Goal: Information Seeking & Learning: Learn about a topic

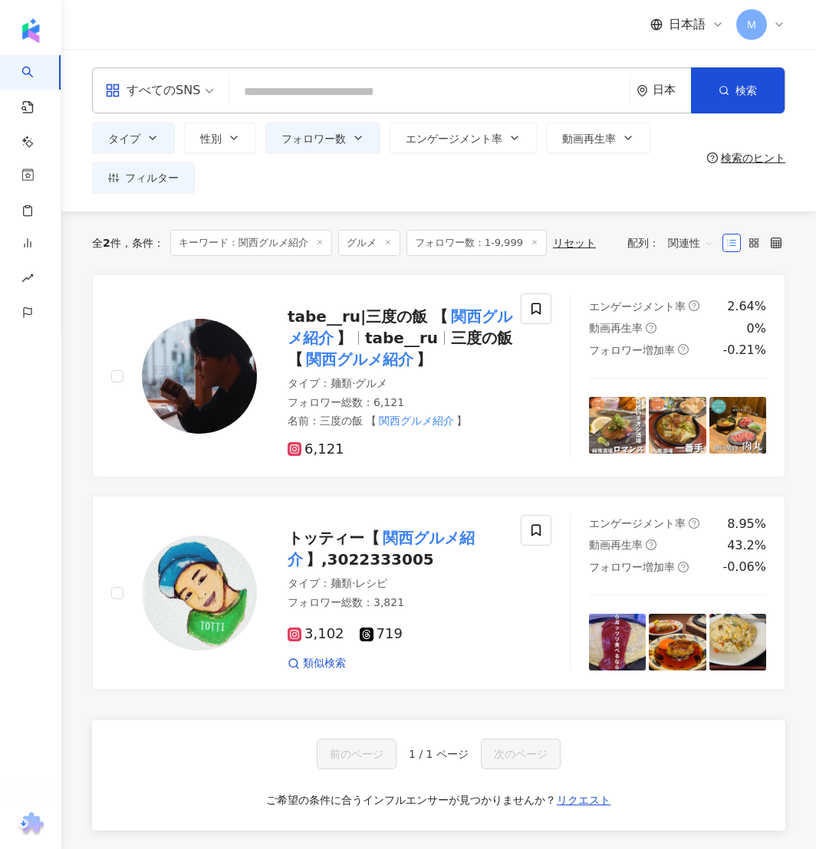
click at [307, 87] on input "search" at bounding box center [429, 91] width 388 height 29
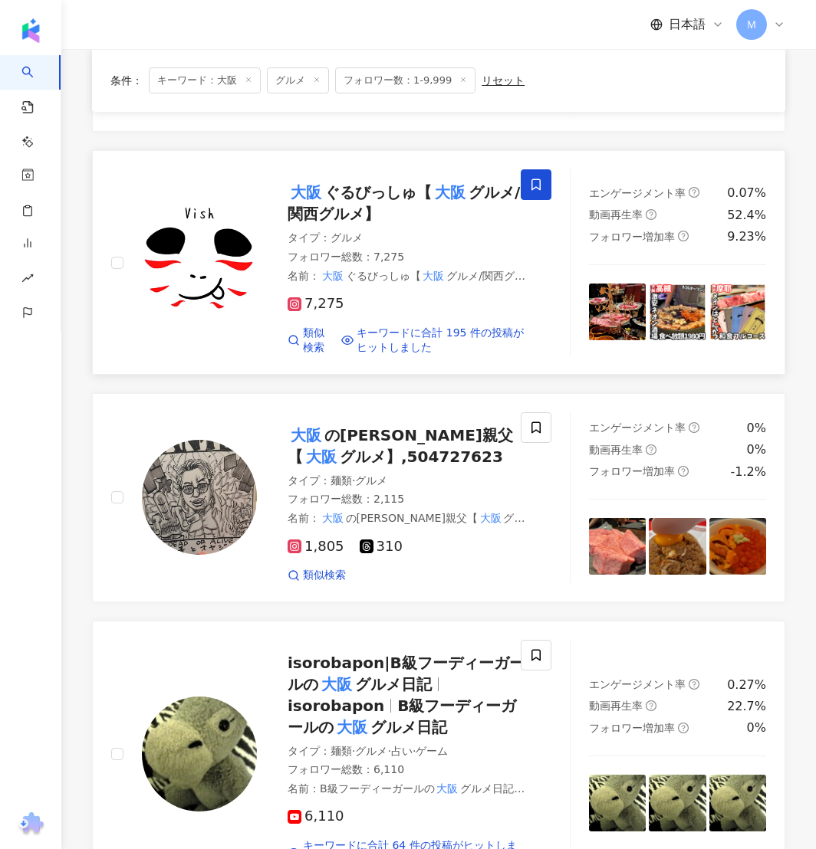
scroll to position [348, 0]
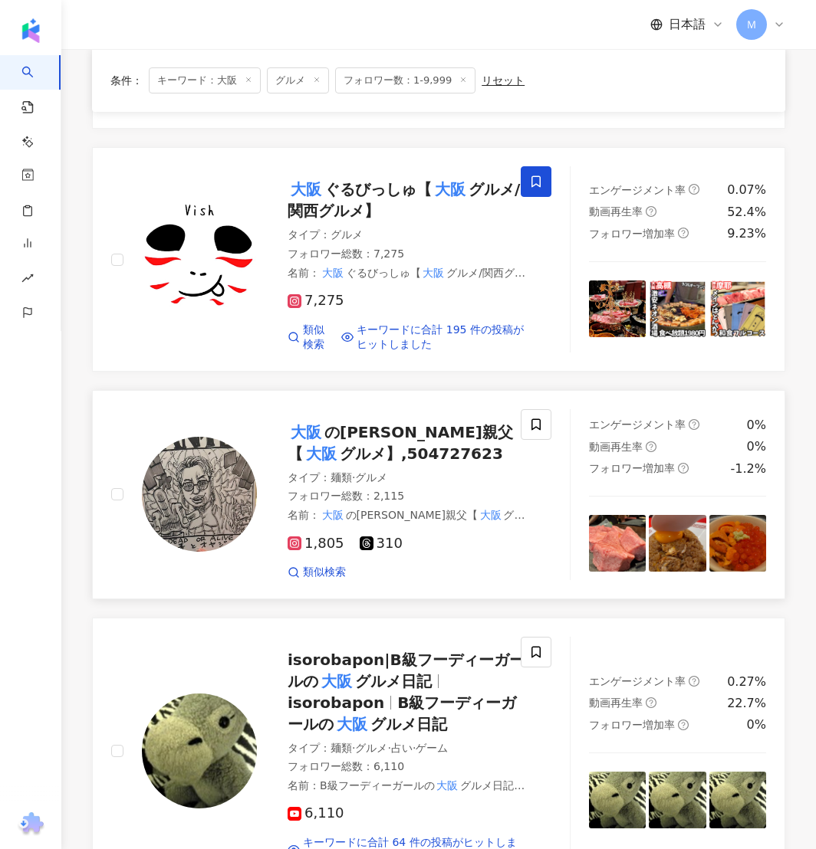
type input "**"
click at [360, 424] on span "の麦ソーダ親父【" at bounding box center [399, 443] width 225 height 40
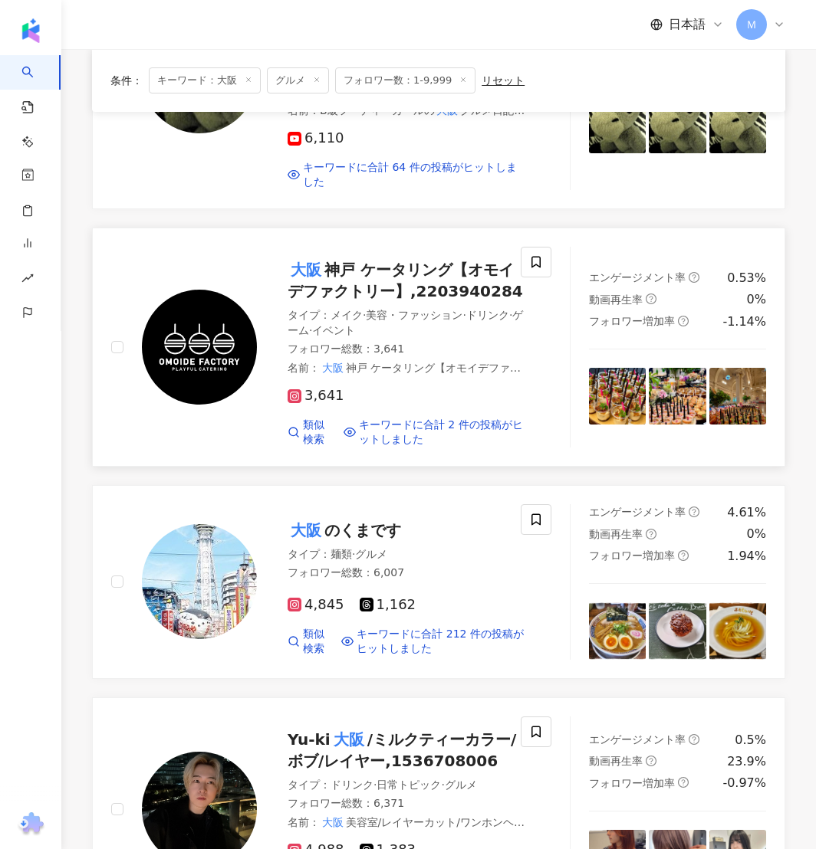
scroll to position [1030, 0]
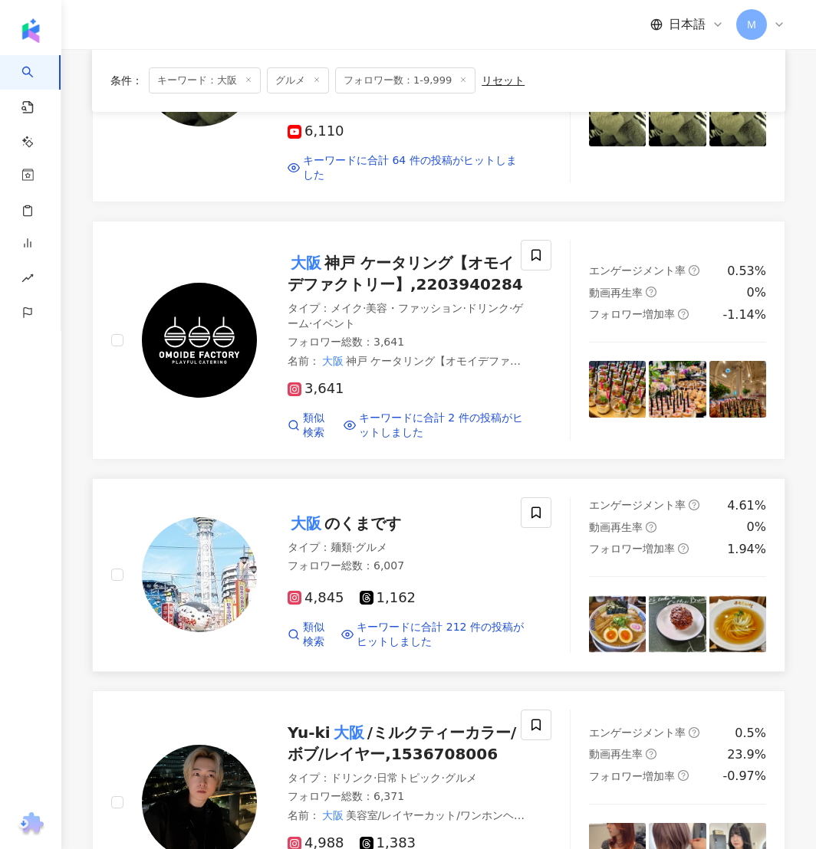
click at [344, 517] on span "のくまです" at bounding box center [362, 523] width 77 height 18
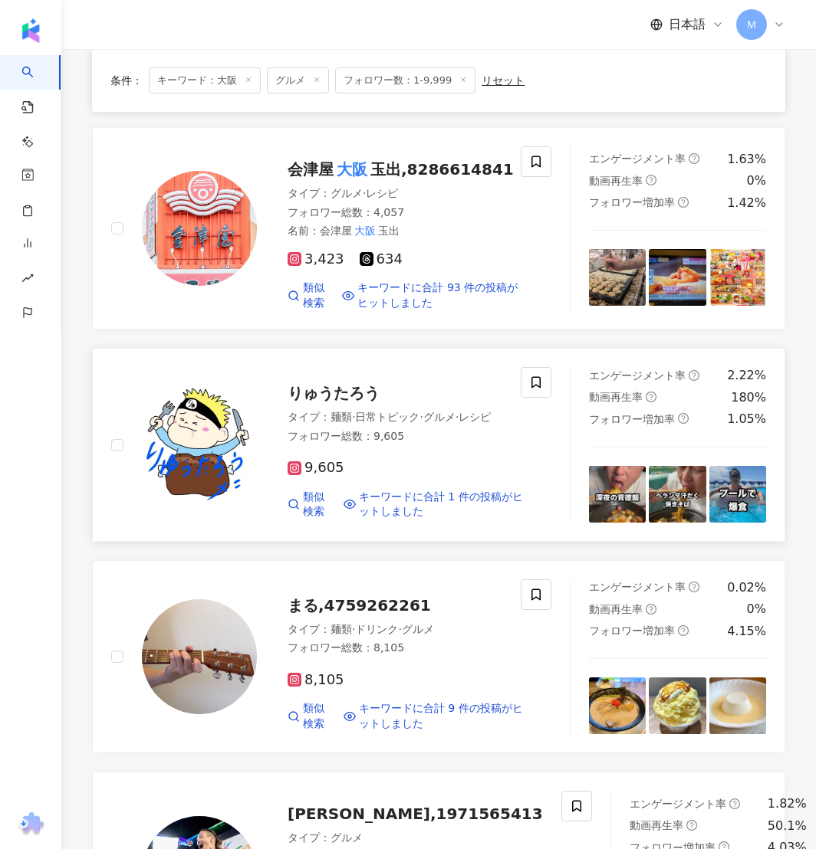
scroll to position [1837, 0]
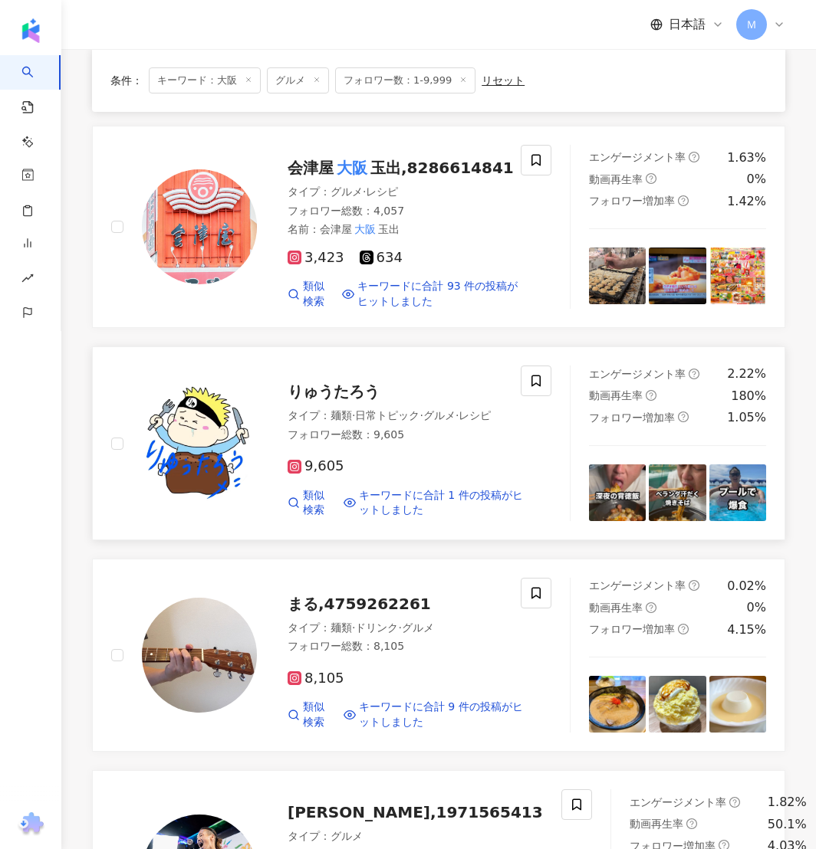
click at [332, 396] on span "りゅうたろう" at bounding box center [333, 392] width 92 height 18
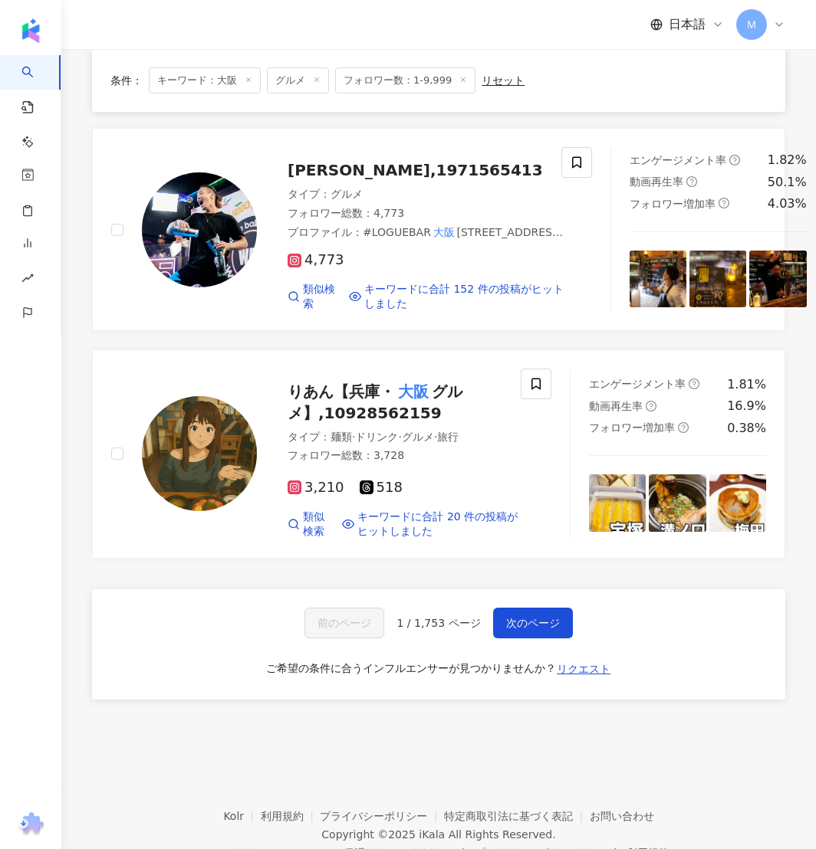
scroll to position [2535, 0]
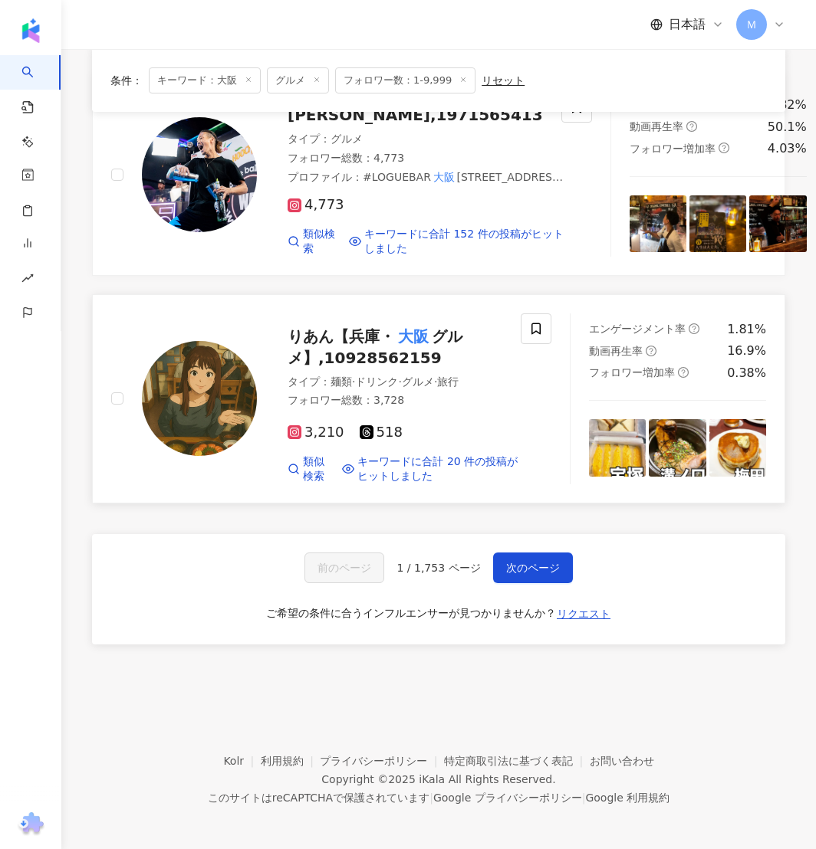
click at [356, 332] on span "りあん【兵庫・" at bounding box center [340, 336] width 107 height 18
click at [534, 557] on button "次のページ" at bounding box center [533, 568] width 80 height 31
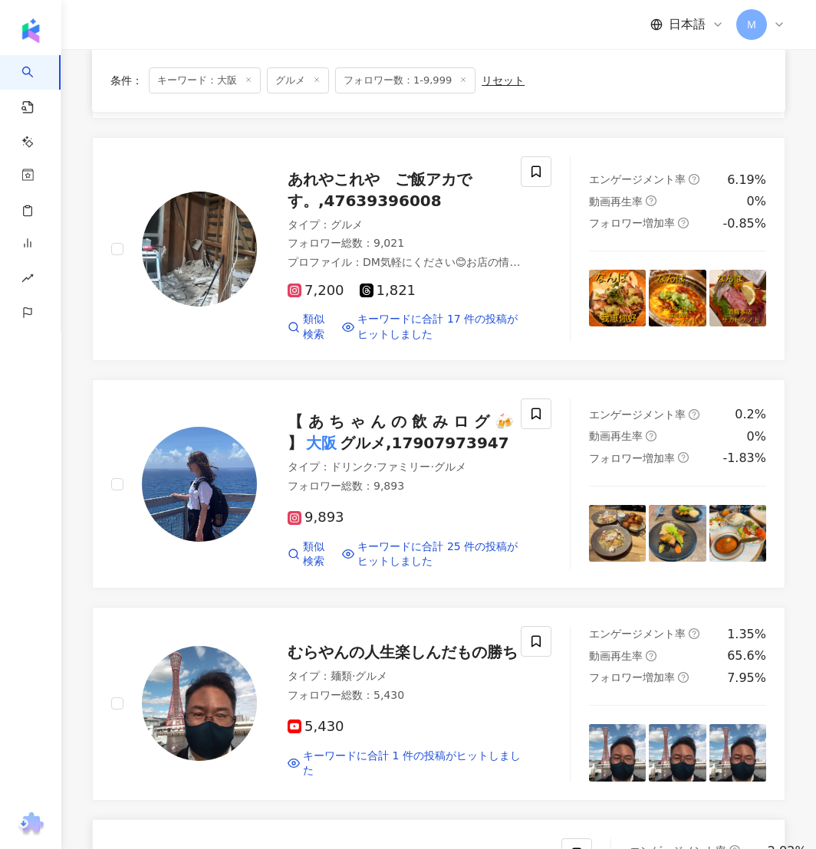
scroll to position [1327, 0]
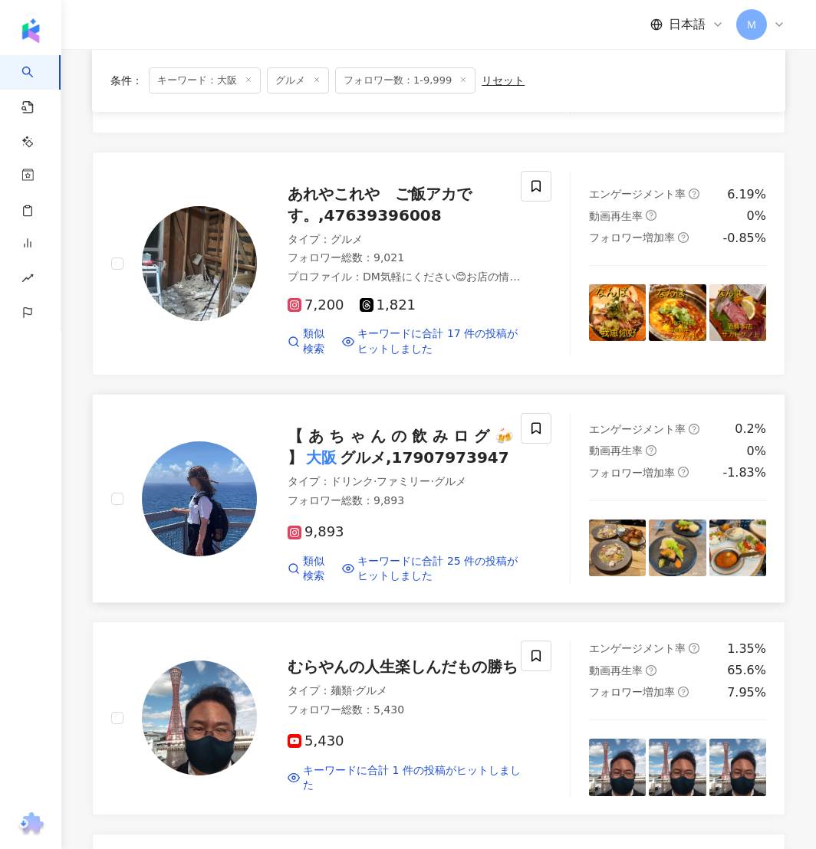
click at [366, 461] on div "【 あ ち ゃ ん の 飲 み ロ グ 🍻 】 大阪 グルメ,17907973947" at bounding box center [406, 446] width 238 height 43
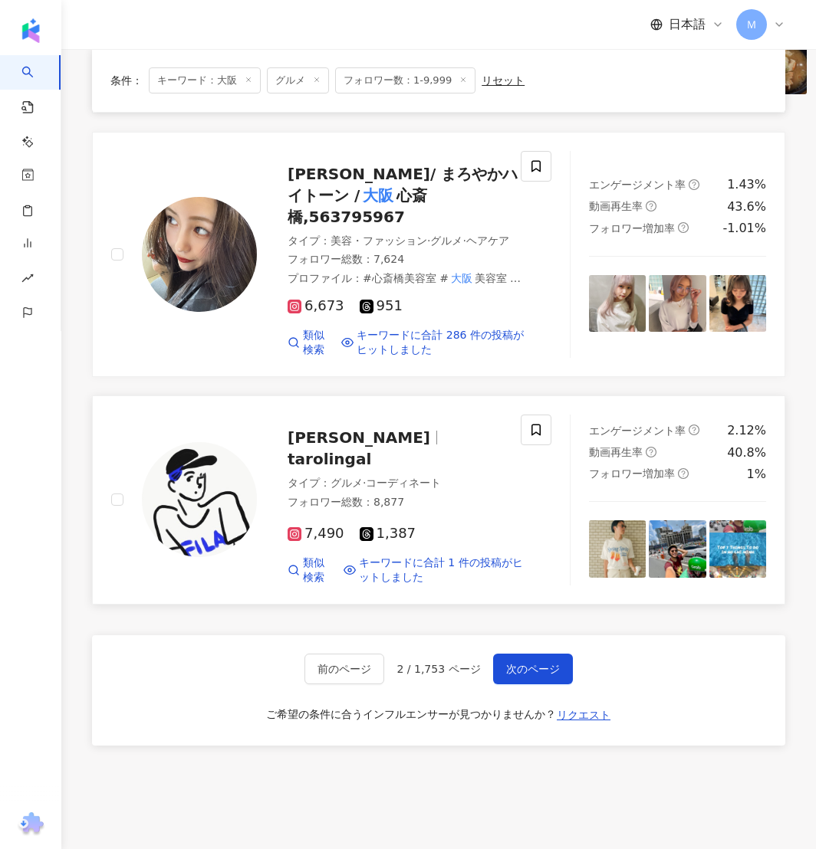
scroll to position [2542, 0]
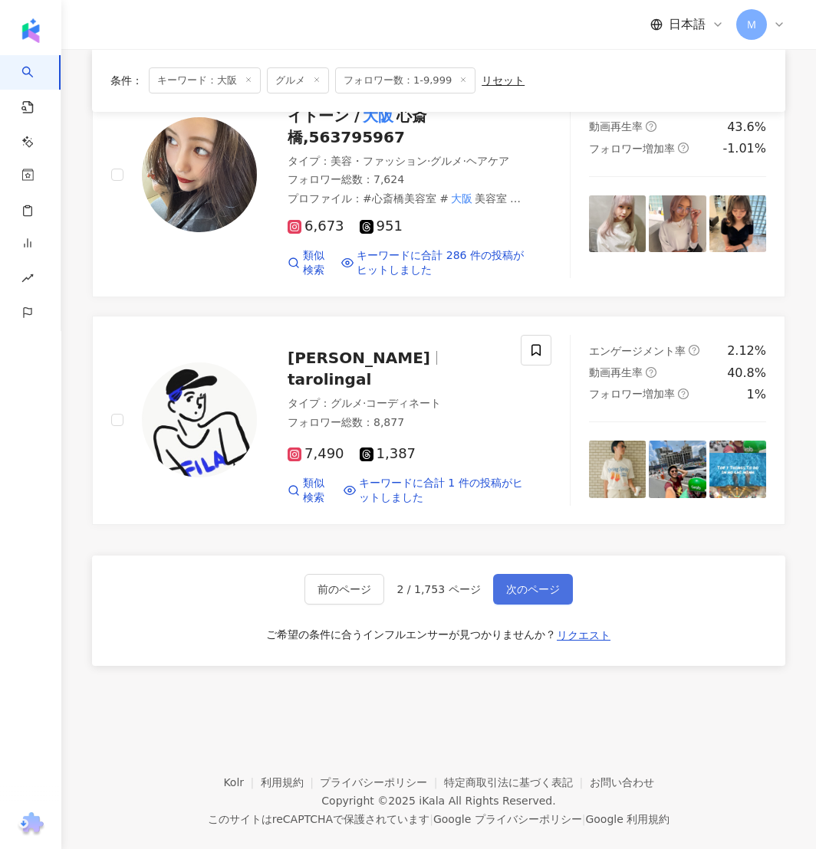
click at [530, 574] on button "次のページ" at bounding box center [533, 589] width 80 height 31
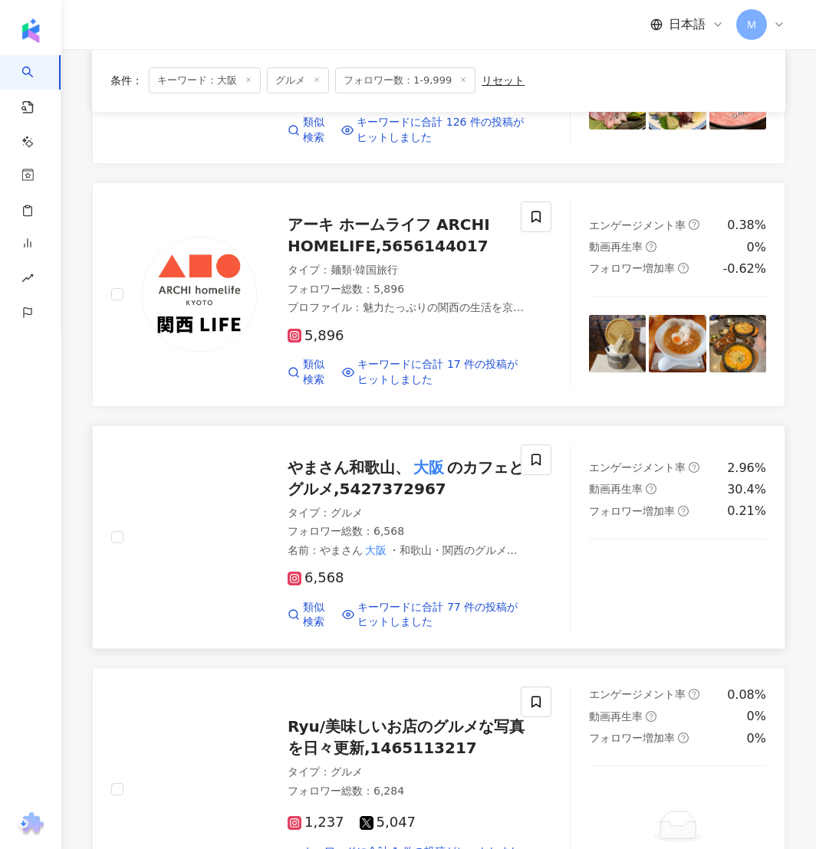
scroll to position [767, 0]
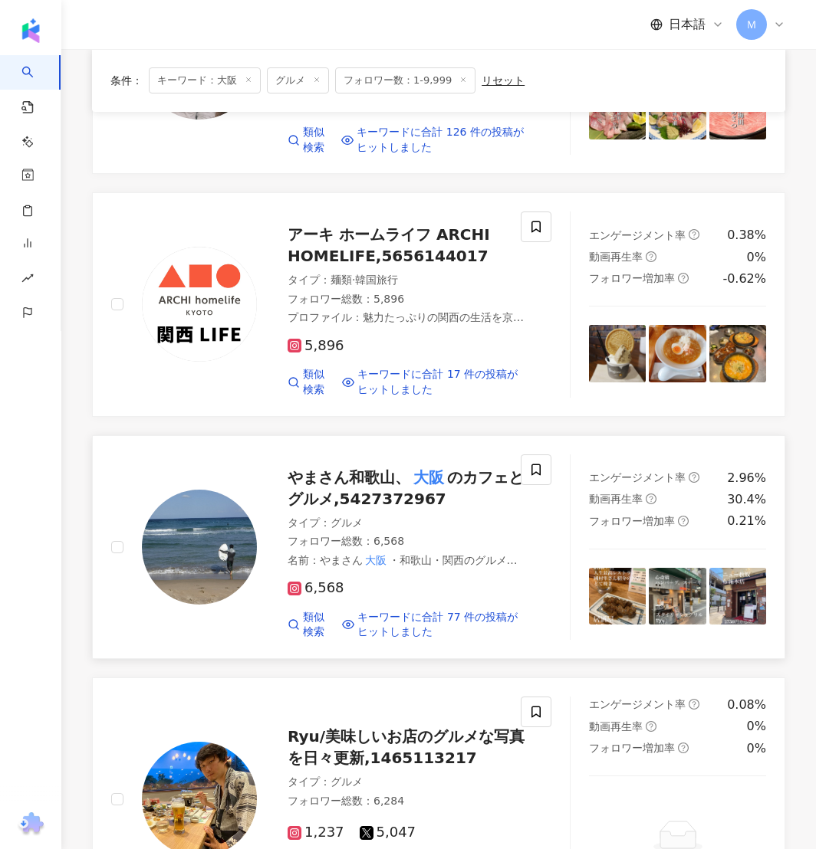
click at [405, 492] on span "のカフェとグルメ,5427372967" at bounding box center [405, 488] width 236 height 40
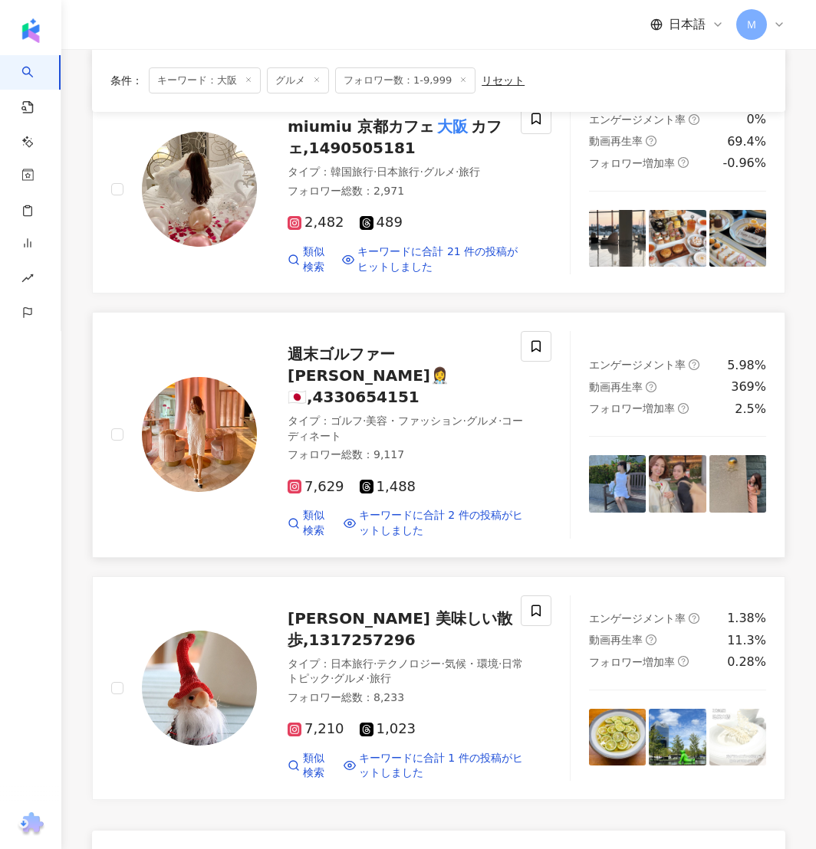
scroll to position [2579, 0]
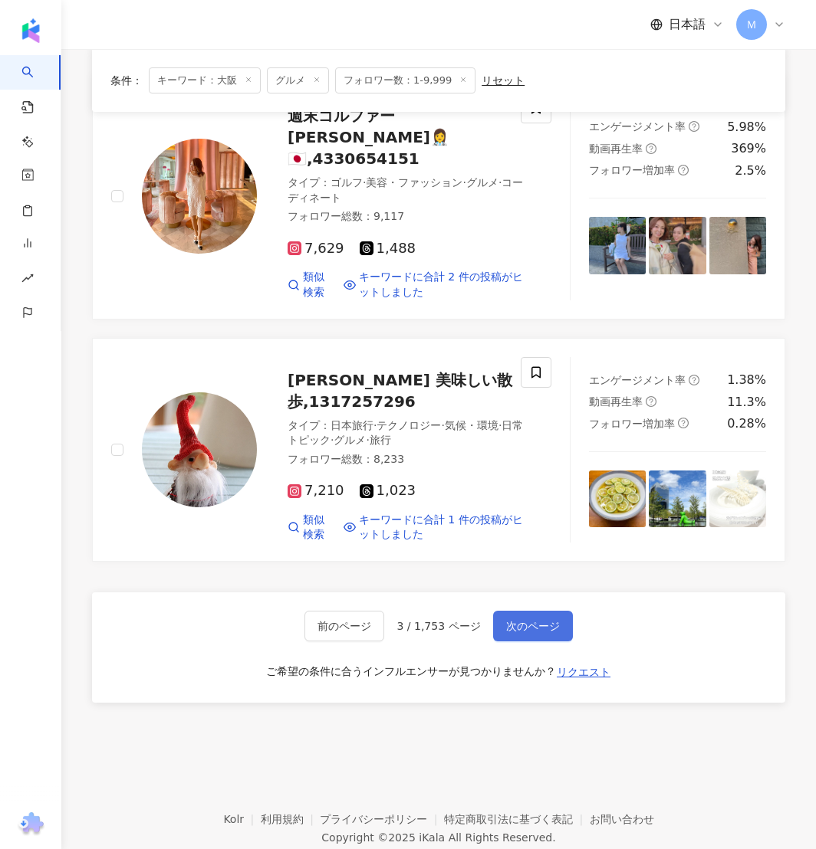
click at [533, 620] on span "次のページ" at bounding box center [533, 626] width 54 height 12
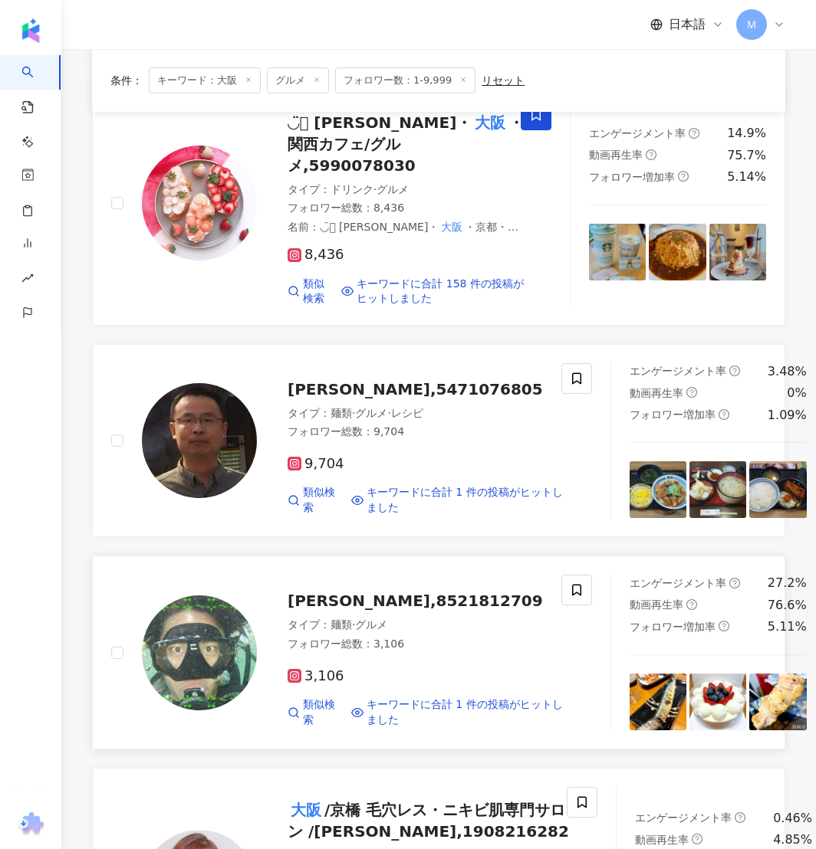
scroll to position [840, 0]
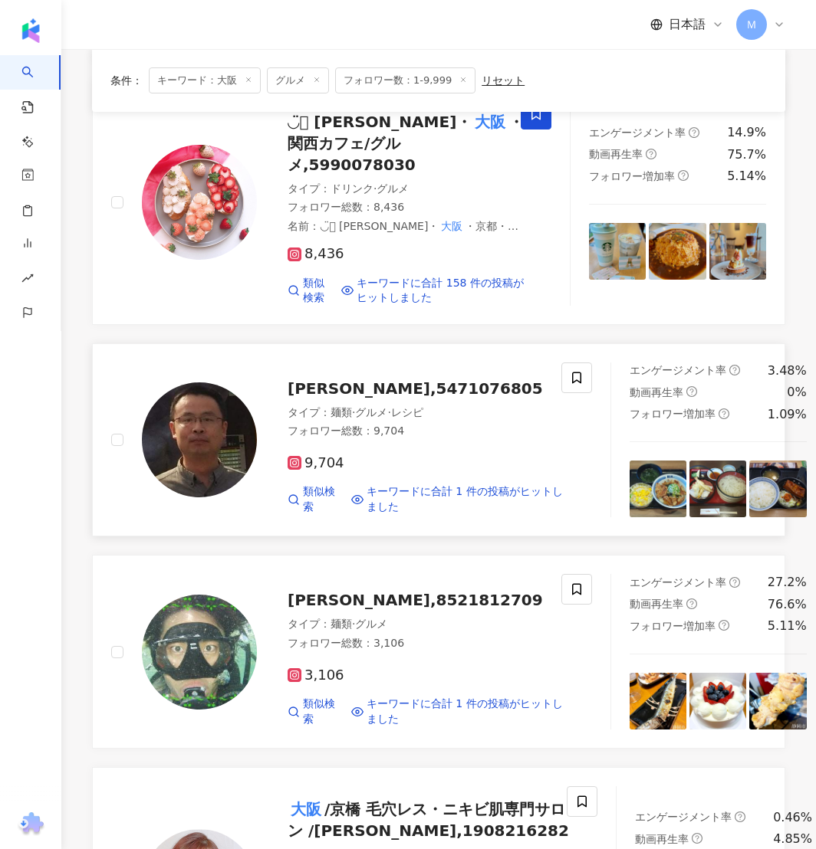
click at [327, 379] on span "[PERSON_NAME],5471076805" at bounding box center [414, 388] width 255 height 18
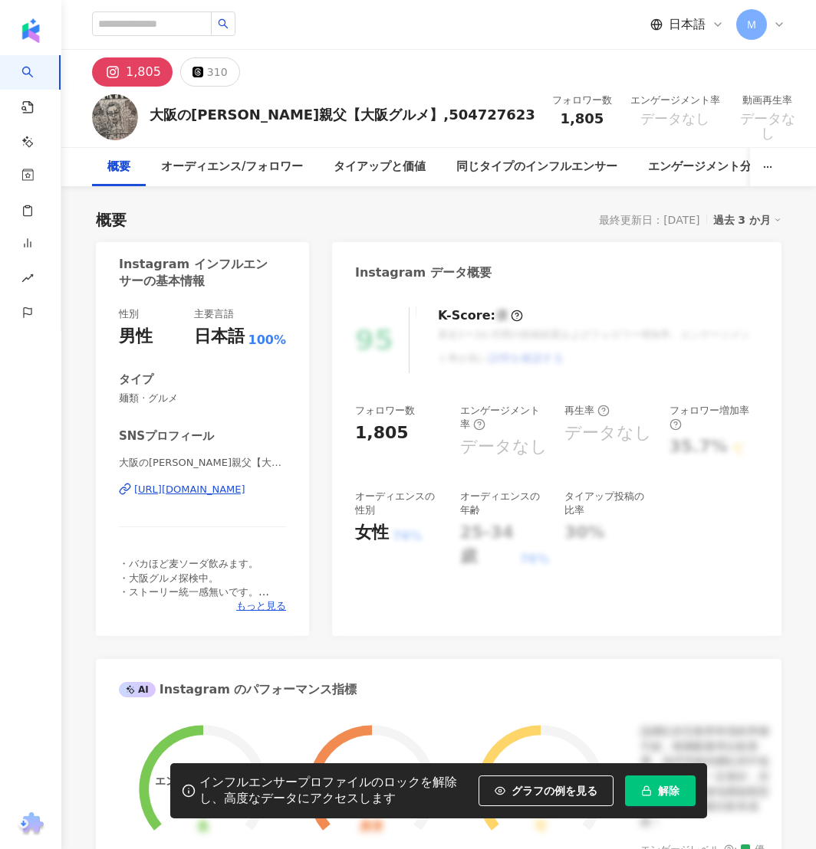
click at [209, 493] on div "https://www.instagram.com/hirokichi1122/" at bounding box center [189, 490] width 111 height 14
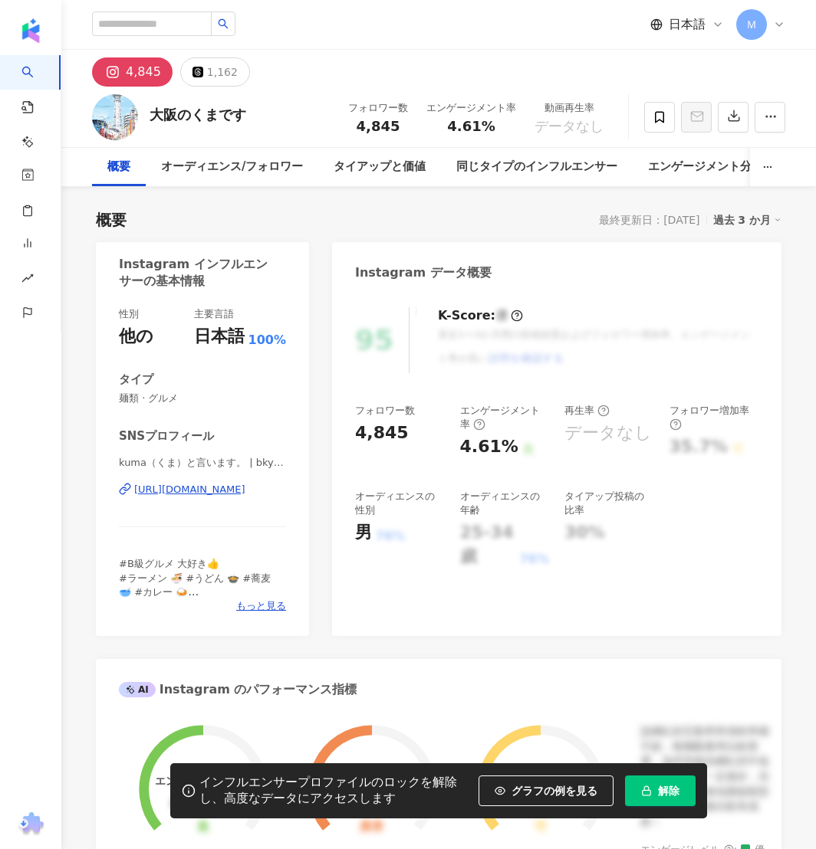
click at [188, 491] on div "https://www.instagram.com/bkyu_gurume/" at bounding box center [189, 490] width 111 height 14
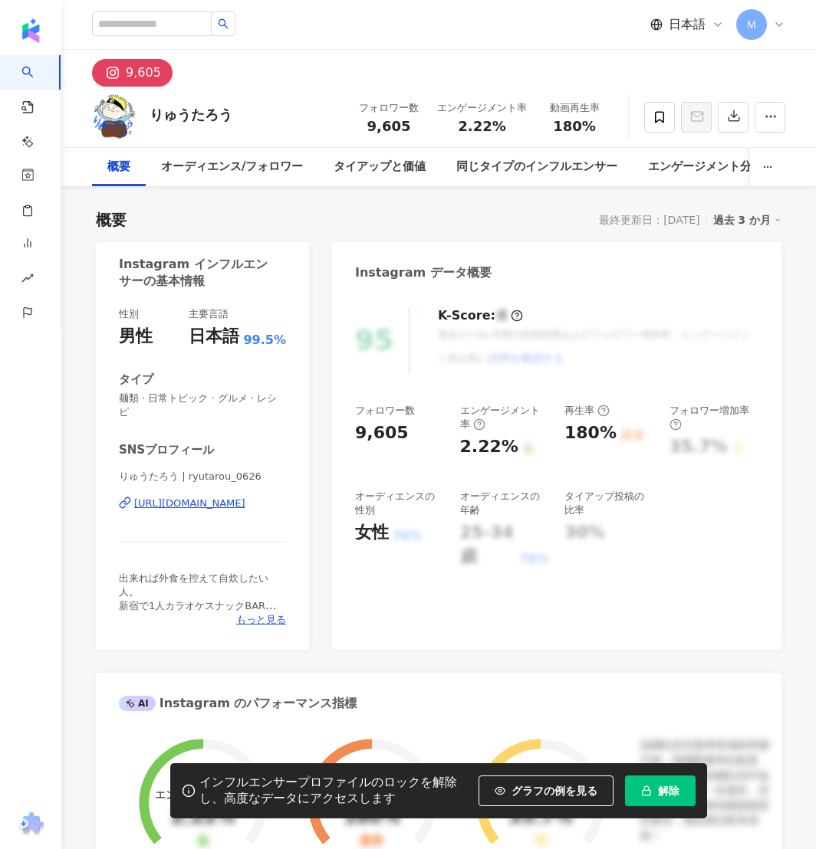
click at [211, 497] on div "[URL][DOMAIN_NAME]" at bounding box center [189, 504] width 111 height 14
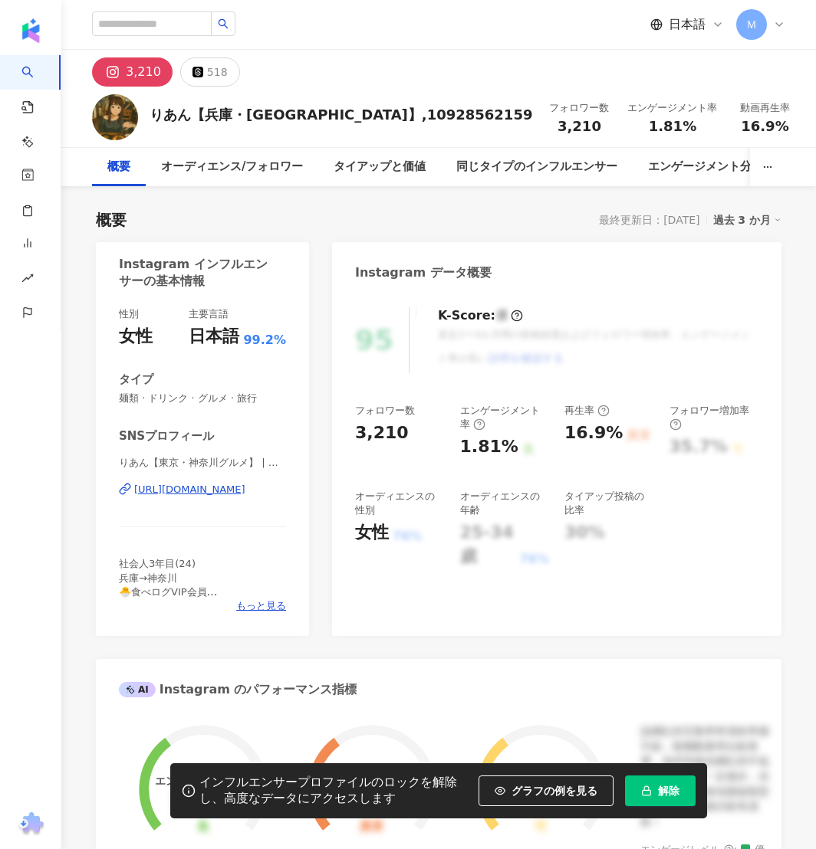
click at [211, 491] on div "https://www.instagram.com/mogumogu_rrr/" at bounding box center [189, 490] width 111 height 14
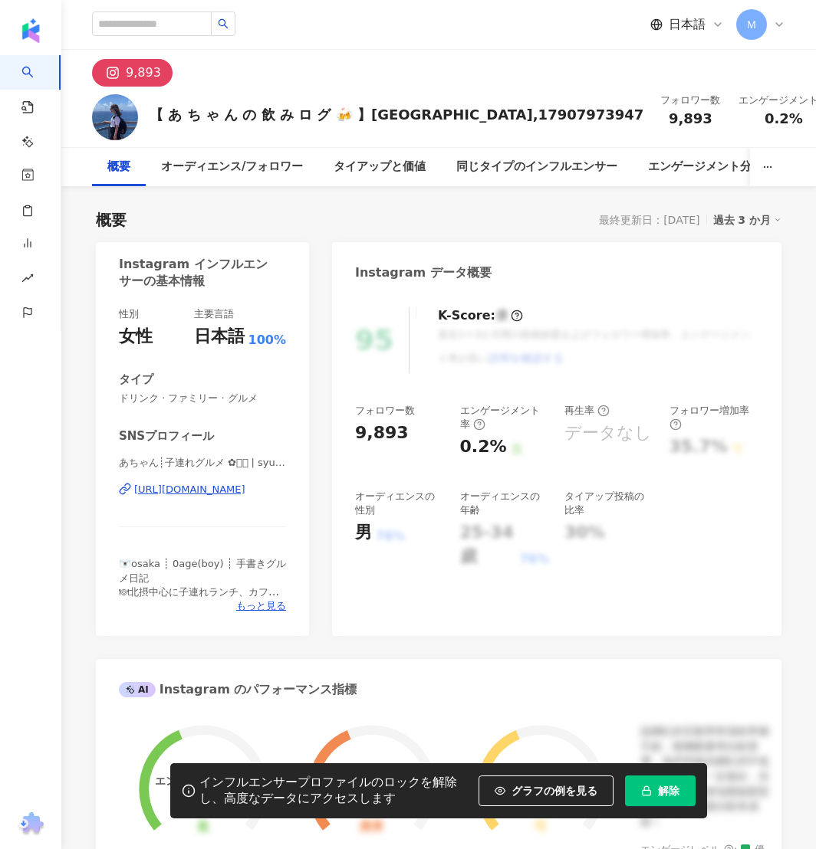
click at [219, 488] on div "[URL][DOMAIN_NAME]" at bounding box center [189, 490] width 111 height 14
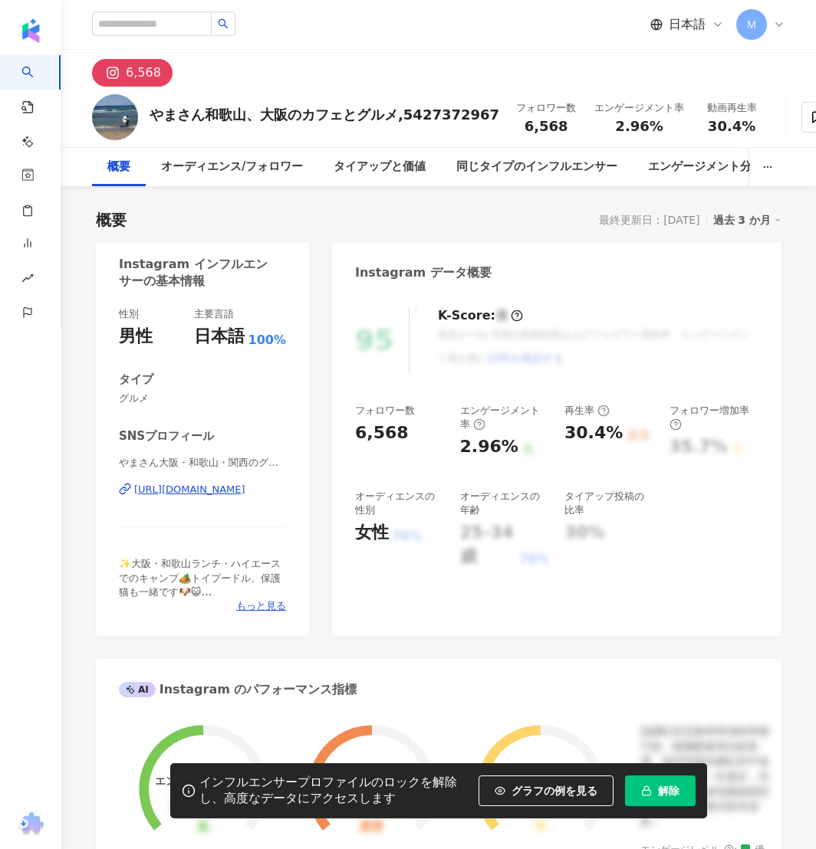
click at [237, 488] on div "[URL][DOMAIN_NAME]" at bounding box center [189, 490] width 111 height 14
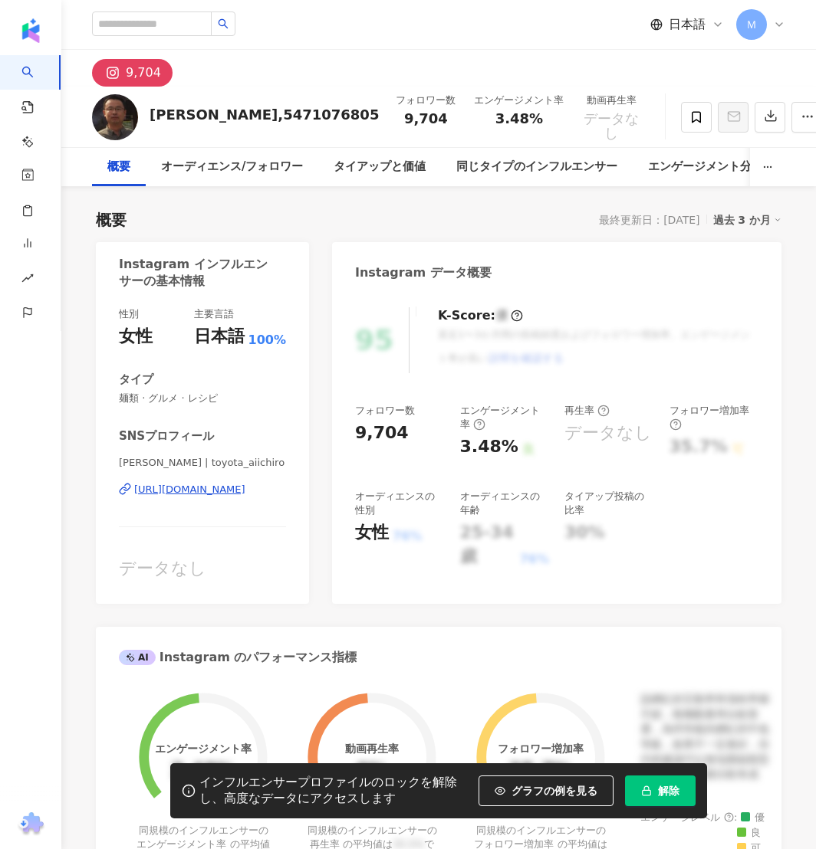
click at [222, 491] on div "[URL][DOMAIN_NAME]" at bounding box center [189, 490] width 111 height 14
